Goal: Find specific page/section: Find specific page/section

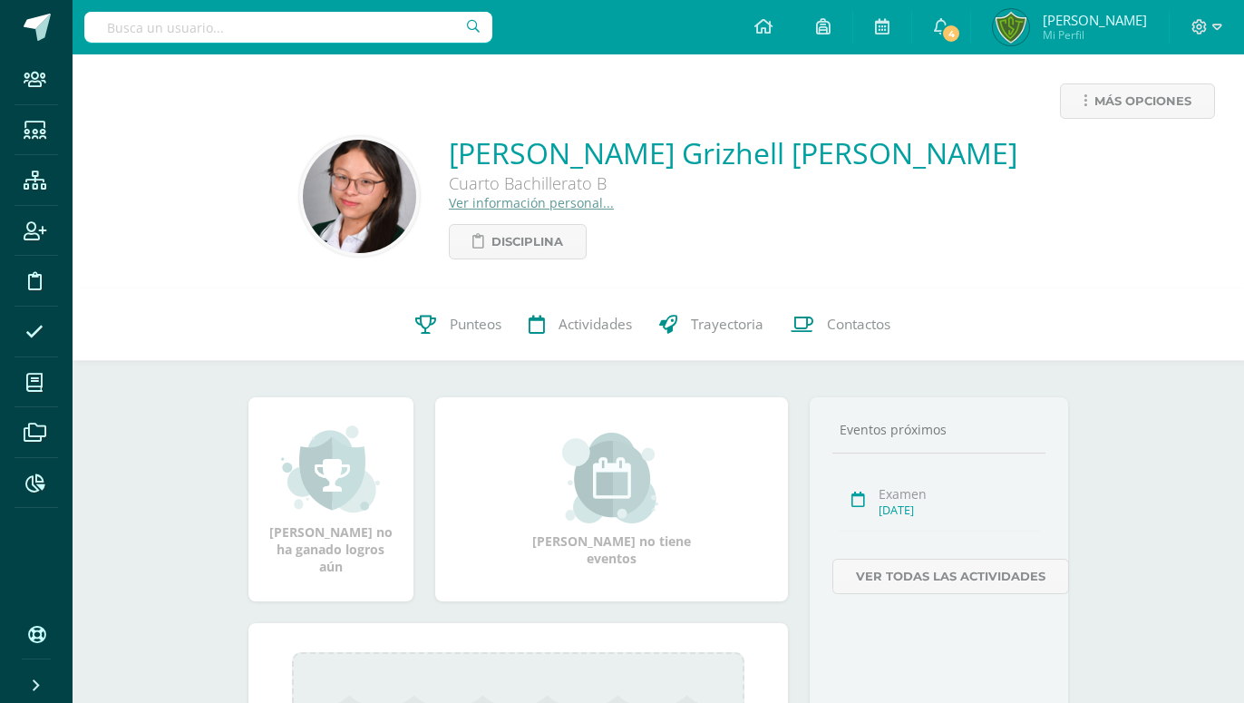
click at [207, 37] on input "text" at bounding box center [288, 27] width 408 height 31
type input "m"
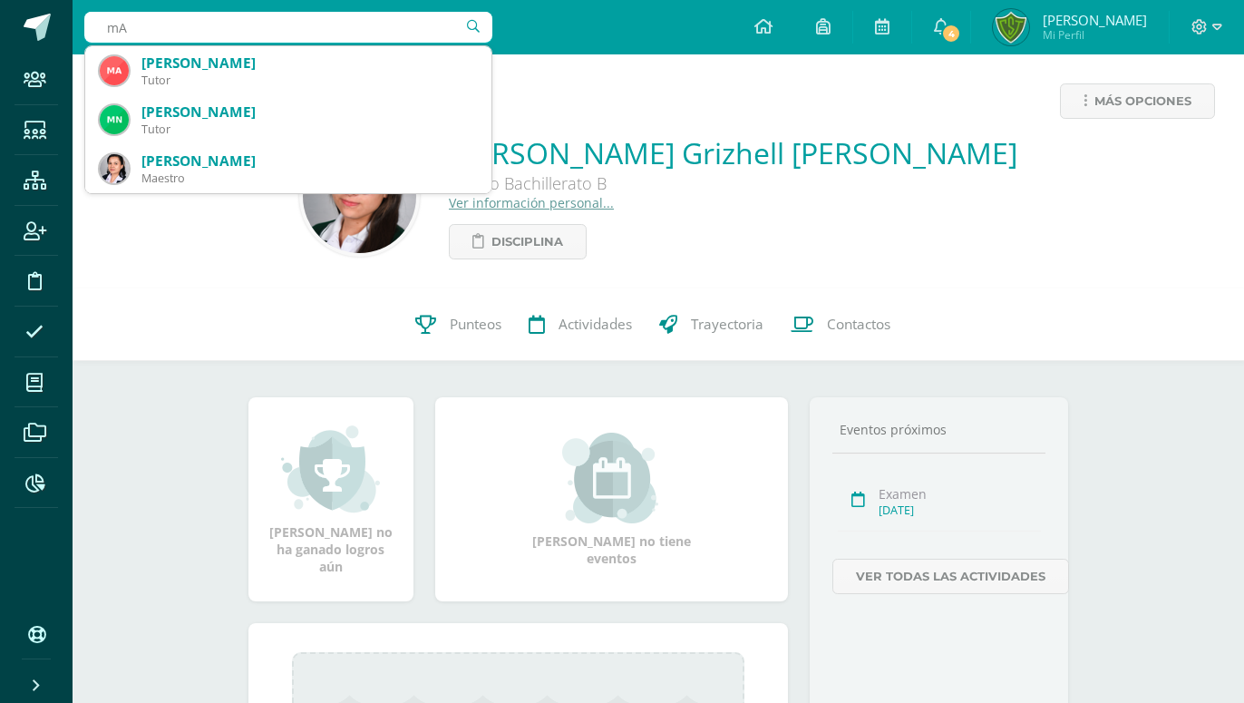
type input "m"
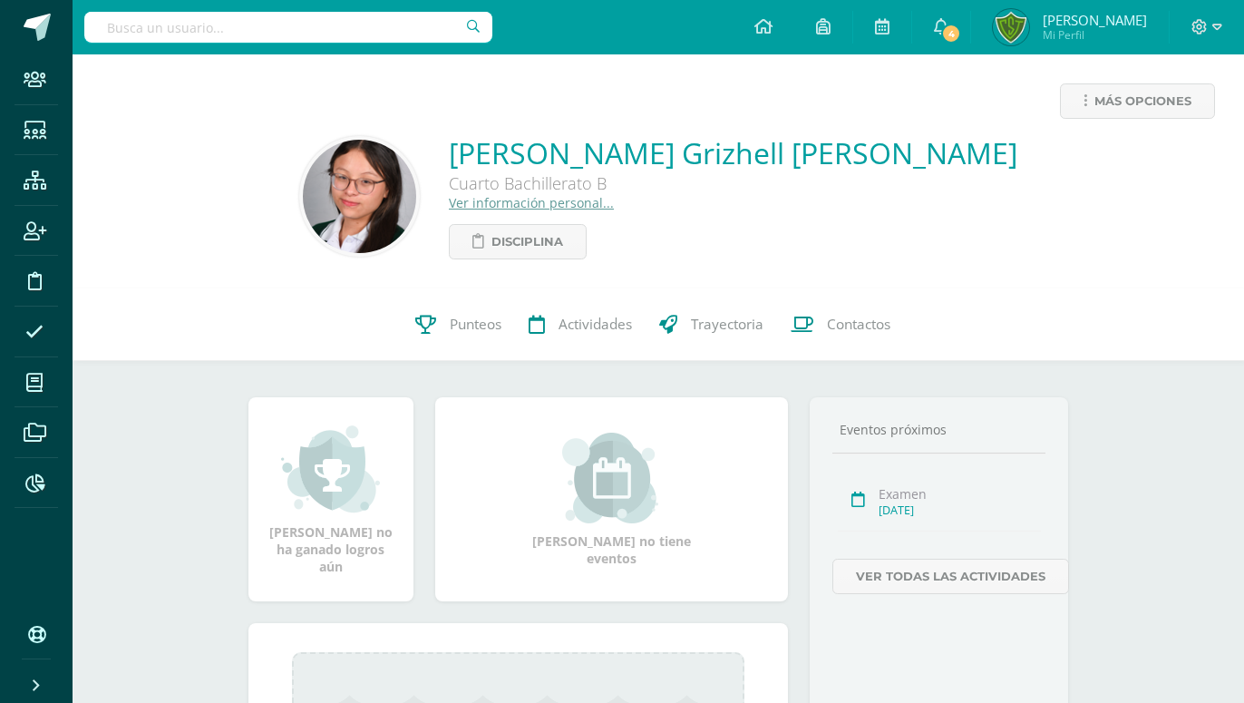
type input "m"
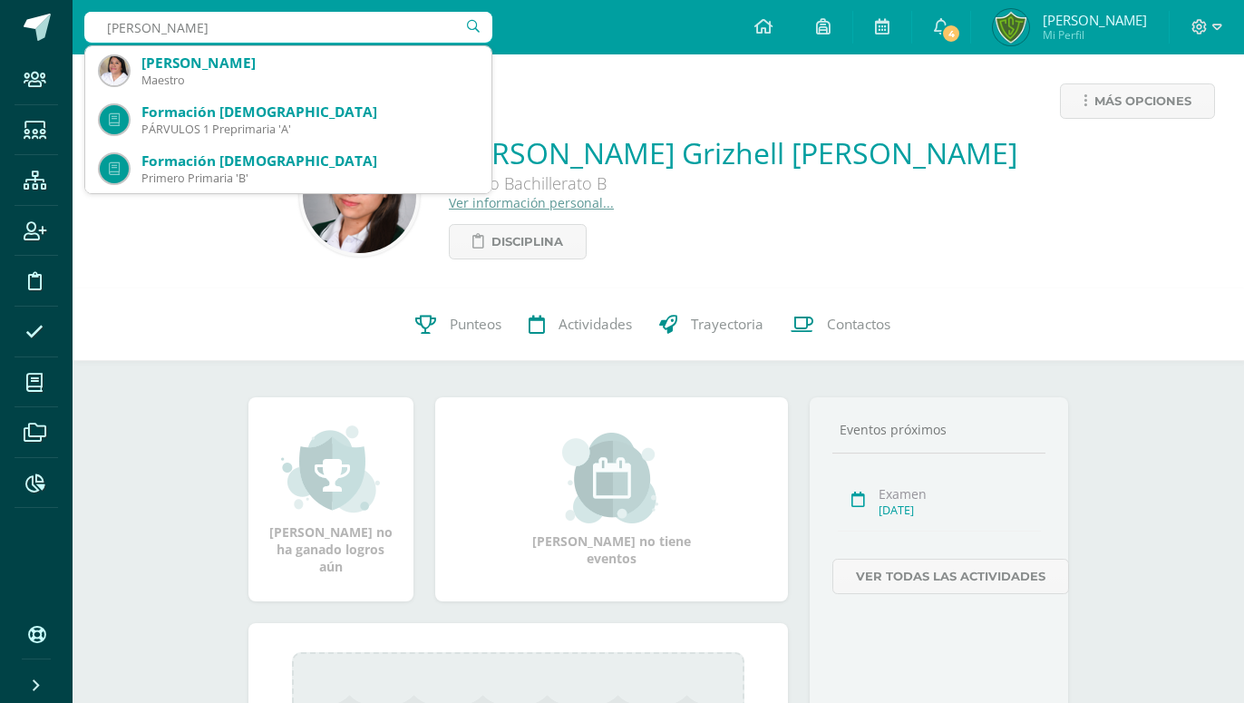
type input "Maria Cristin"
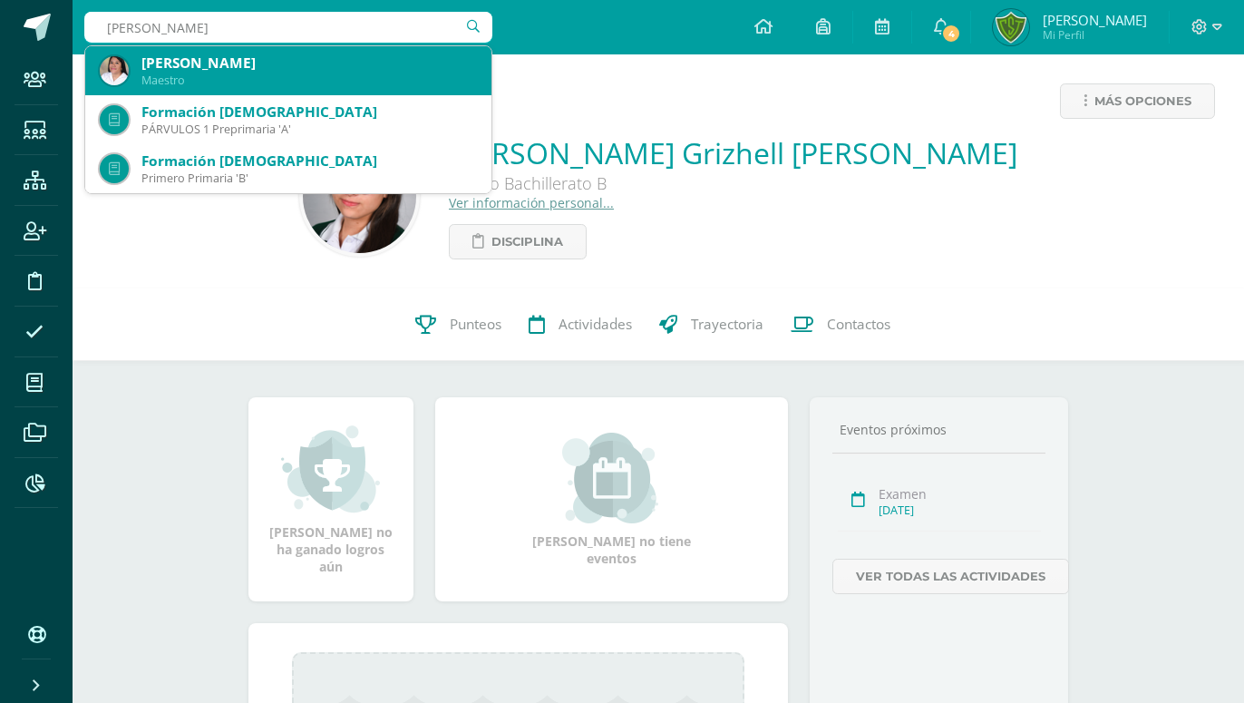
click at [176, 80] on div "Maestro" at bounding box center [308, 80] width 335 height 15
